Goal: Task Accomplishment & Management: Complete application form

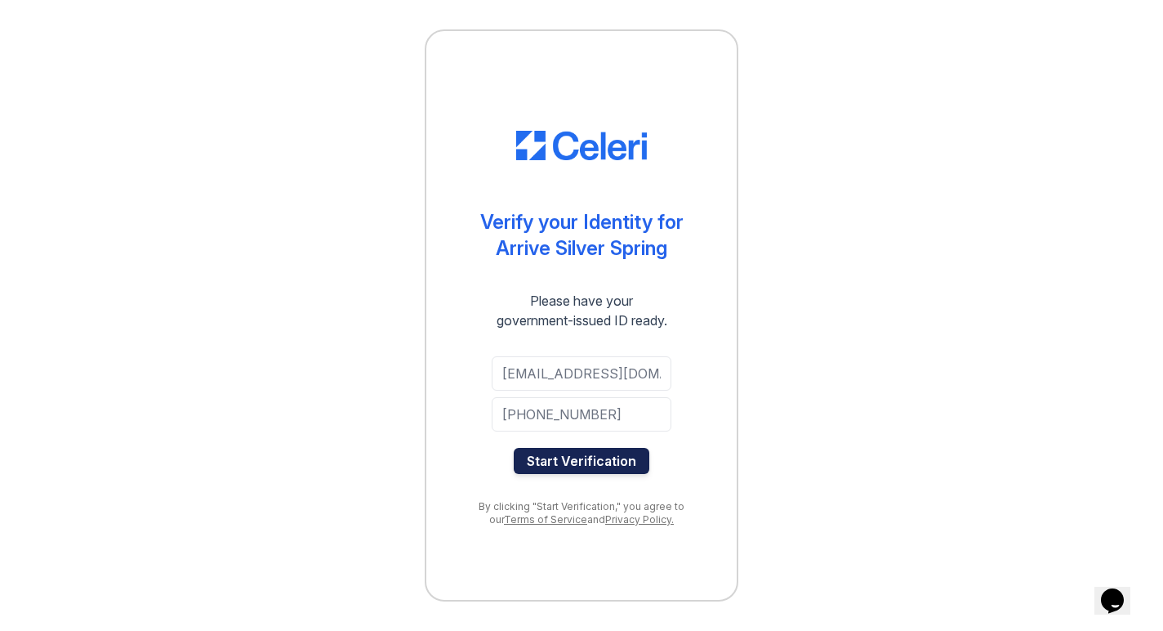
click at [584, 457] on button "Start Verification" at bounding box center [582, 461] width 136 height 26
